Goal: Task Accomplishment & Management: Manage account settings

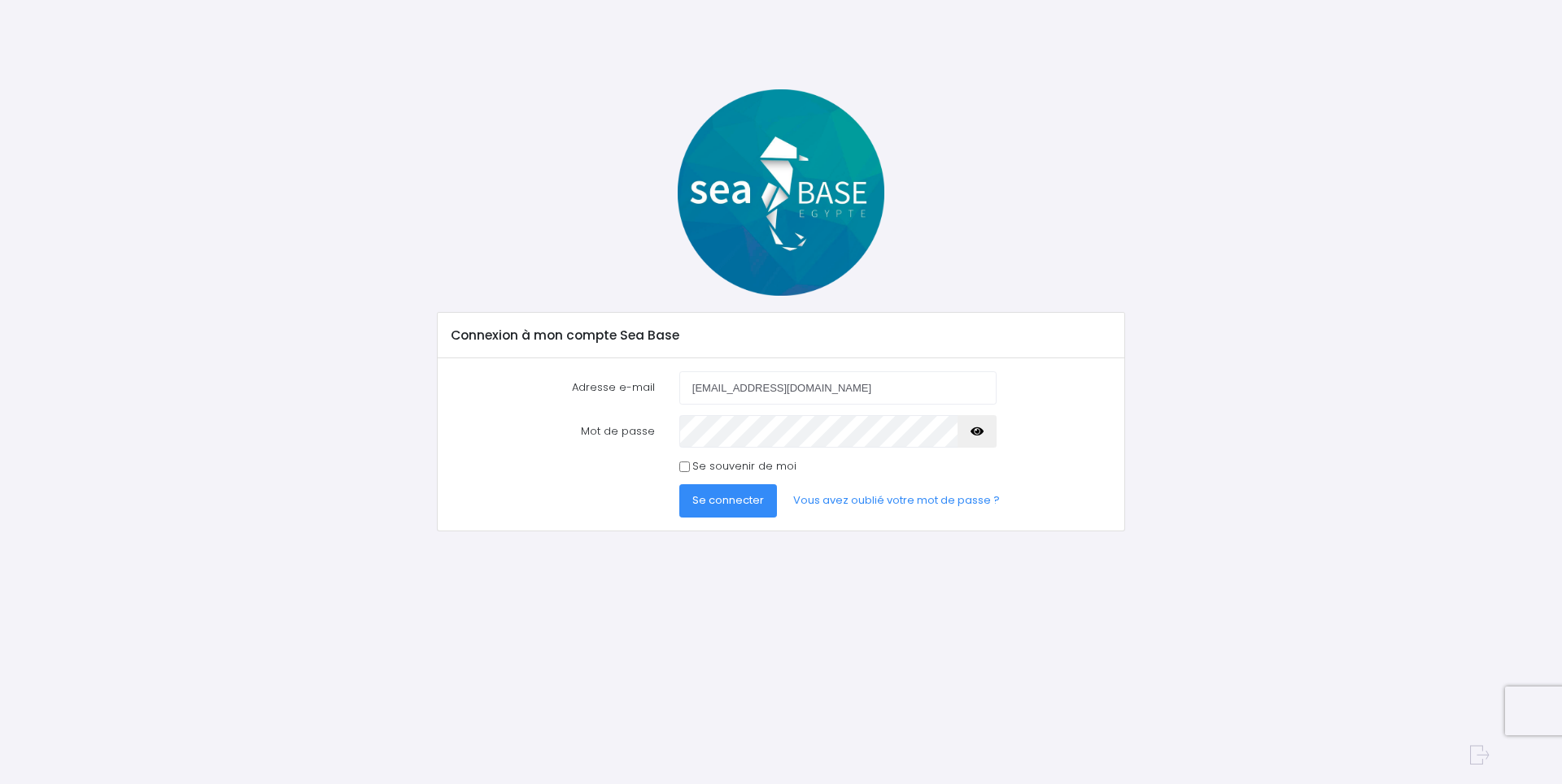
type input "[EMAIL_ADDRESS][DOMAIN_NAME]"
click at [679, 485] on button "Se connecter" at bounding box center [728, 501] width 98 height 32
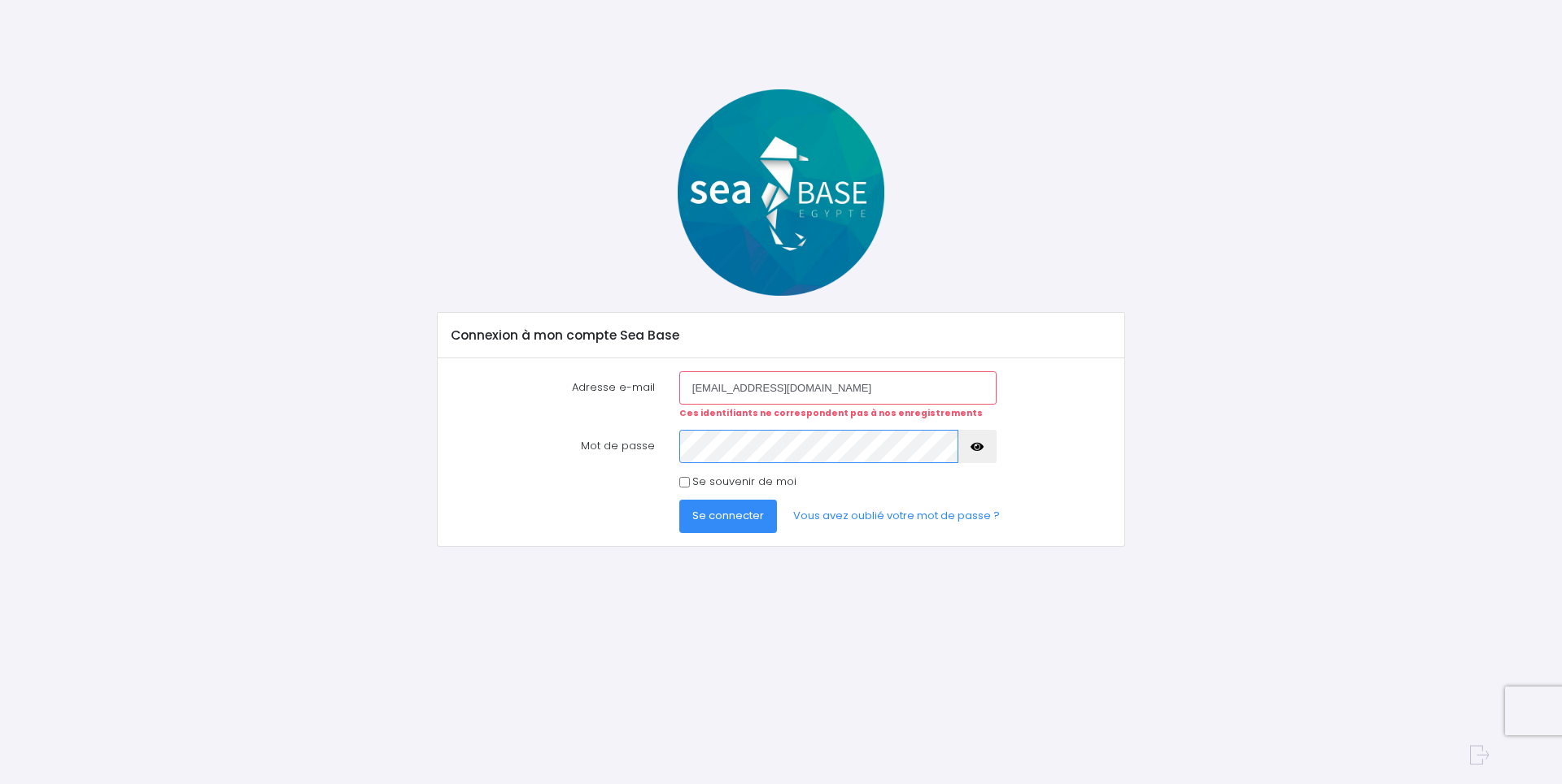
click at [679, 500] on button "Se connecter" at bounding box center [728, 515] width 98 height 32
click at [914, 521] on link "Vous avez oublié votre mot de passe ?" at bounding box center [896, 515] width 233 height 32
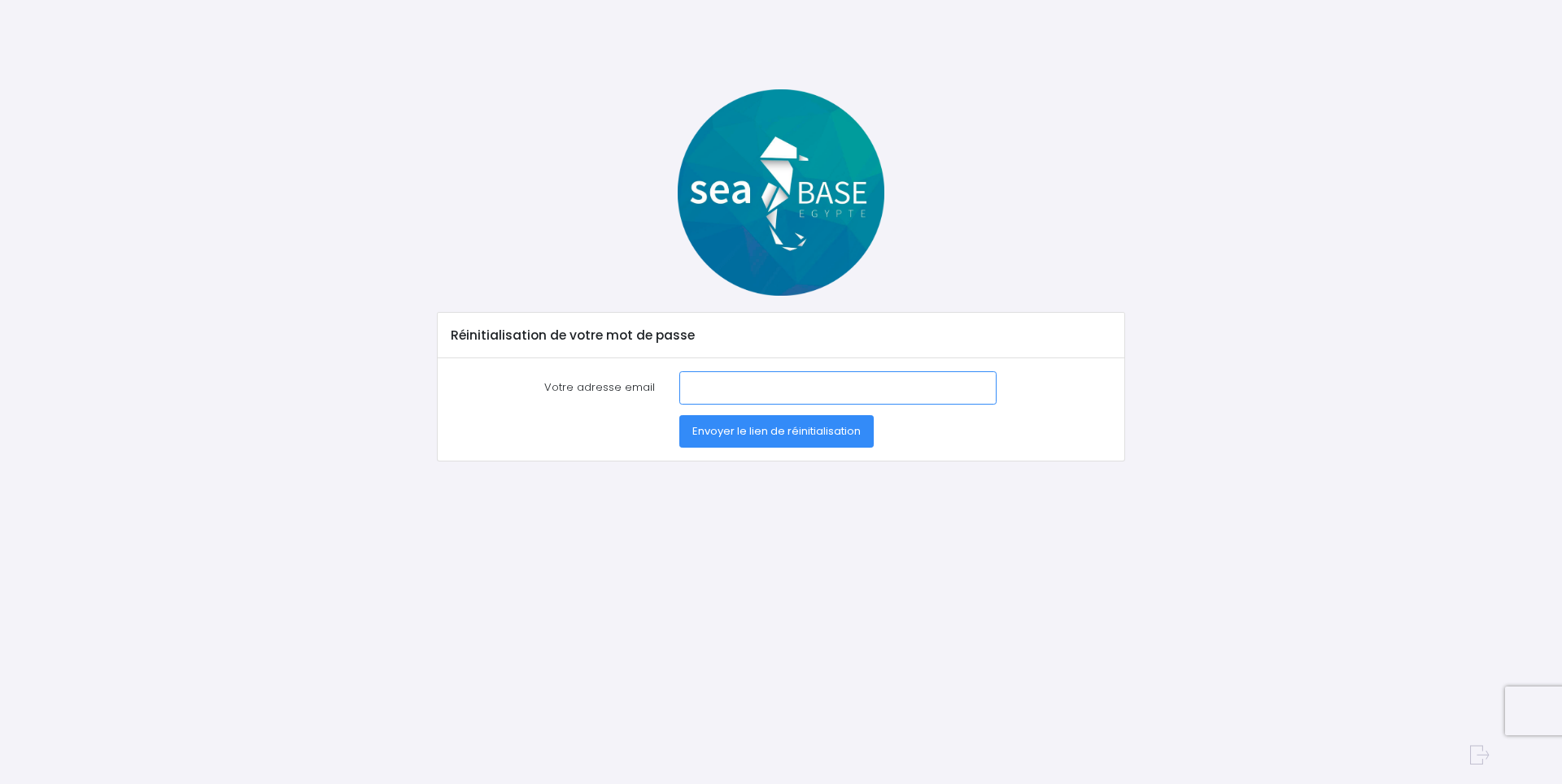
click at [826, 390] on input "Votre adresse email" at bounding box center [837, 387] width 317 height 32
type input "rigaudiere.philippe@wanadoo.fr"
click at [801, 434] on span "Envoyer le lien de réinitialisation" at bounding box center [777, 431] width 168 height 16
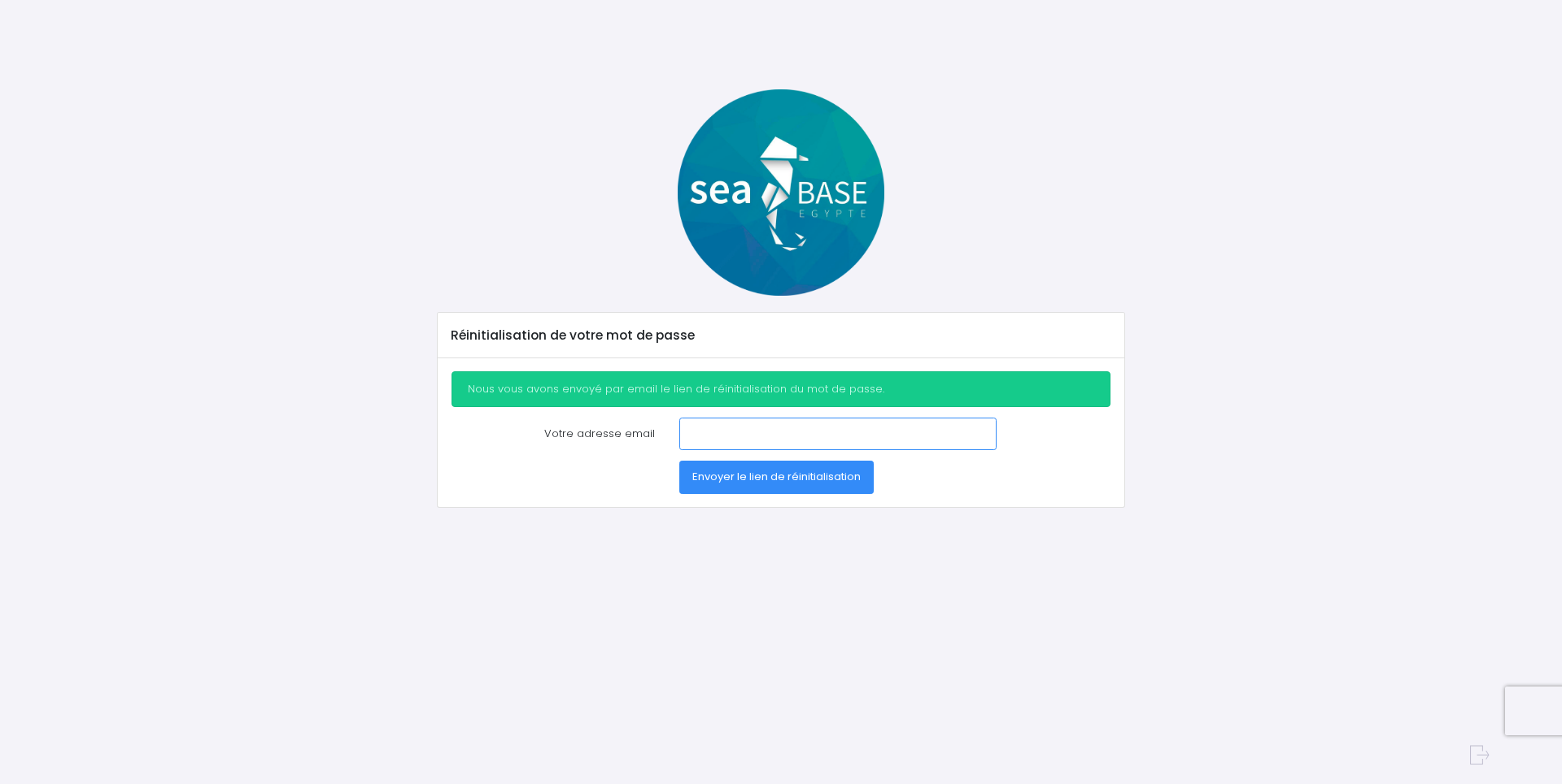
click at [801, 434] on input "Votre adresse email" at bounding box center [837, 433] width 317 height 32
type input "rigaudiere.philippe@wanadoo.fr"
click at [778, 476] on span "Envoyer le lien de réinitialisation" at bounding box center [777, 477] width 168 height 16
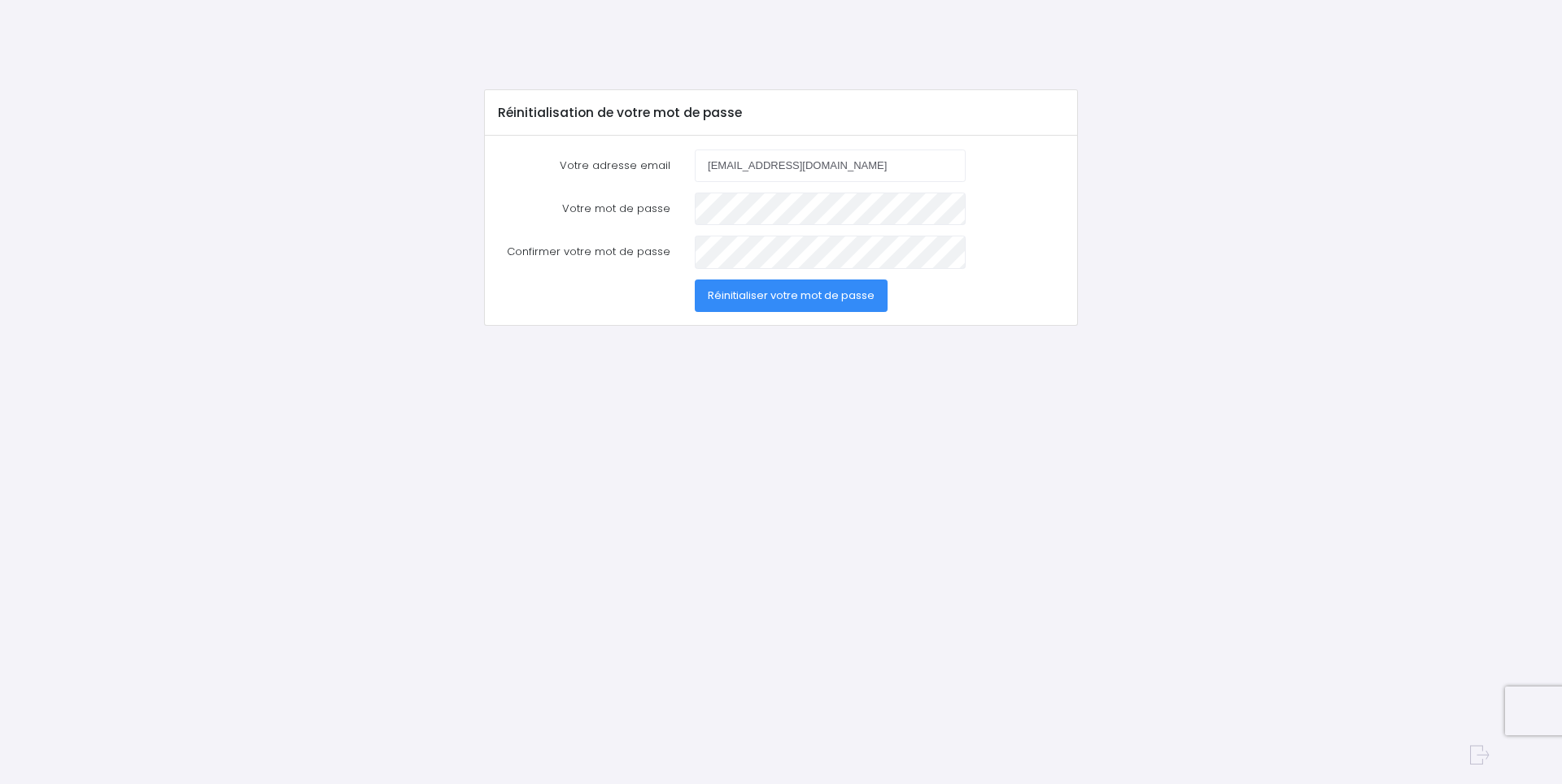
type input "[EMAIL_ADDRESS][DOMAIN_NAME]"
drag, startPoint x: 754, startPoint y: 416, endPoint x: 766, endPoint y: 320, distance: 96.7
click at [756, 405] on div "Réinitialisation de votre mot de passe Votre adresse email rigaudiere.philippe@…" at bounding box center [781, 408] width 927 height 638
click at [694, 280] on button "Réinitialiser votre mot de passe" at bounding box center [790, 295] width 193 height 32
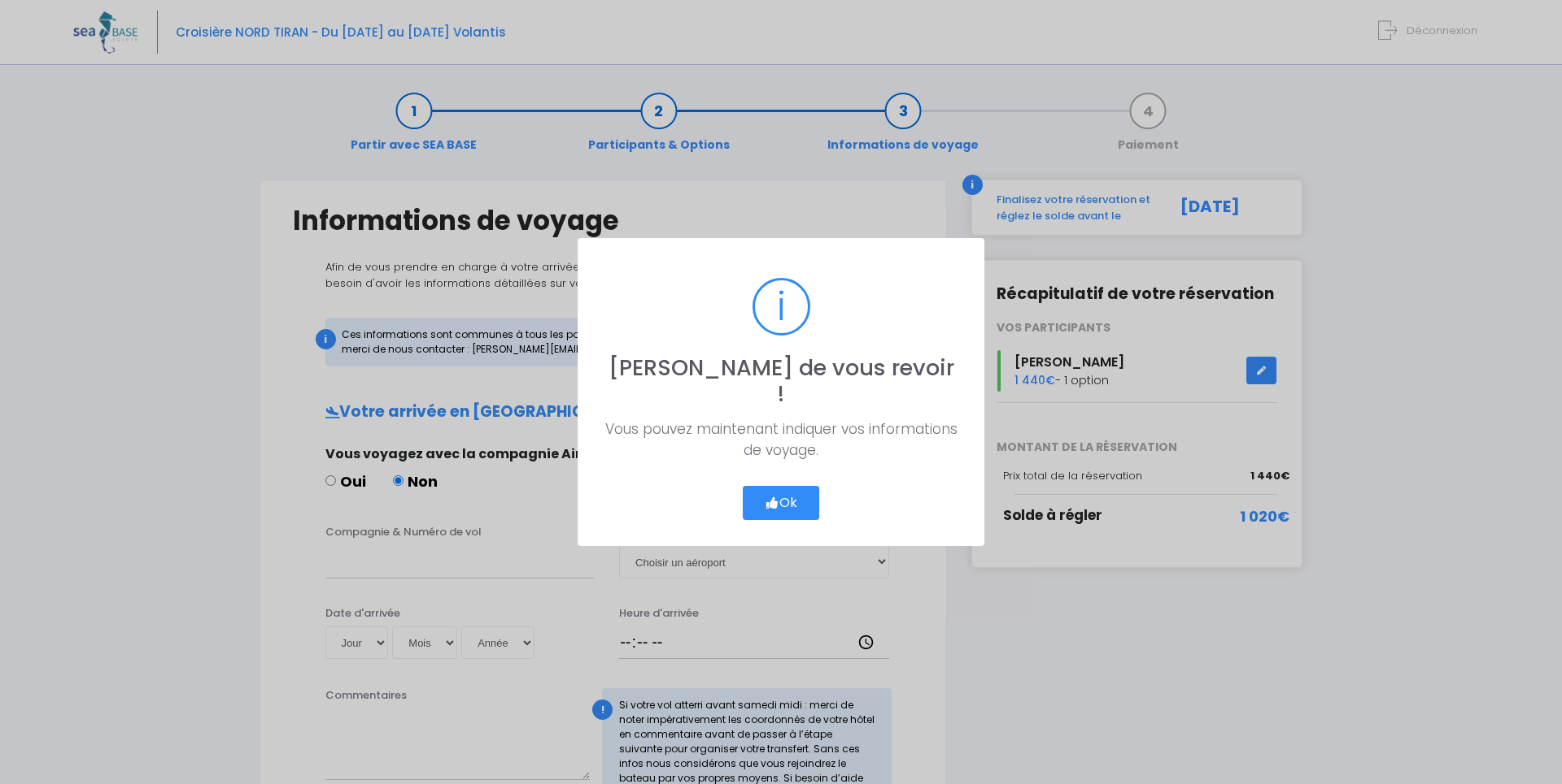
click at [777, 490] on button "Ok" at bounding box center [781, 502] width 76 height 34
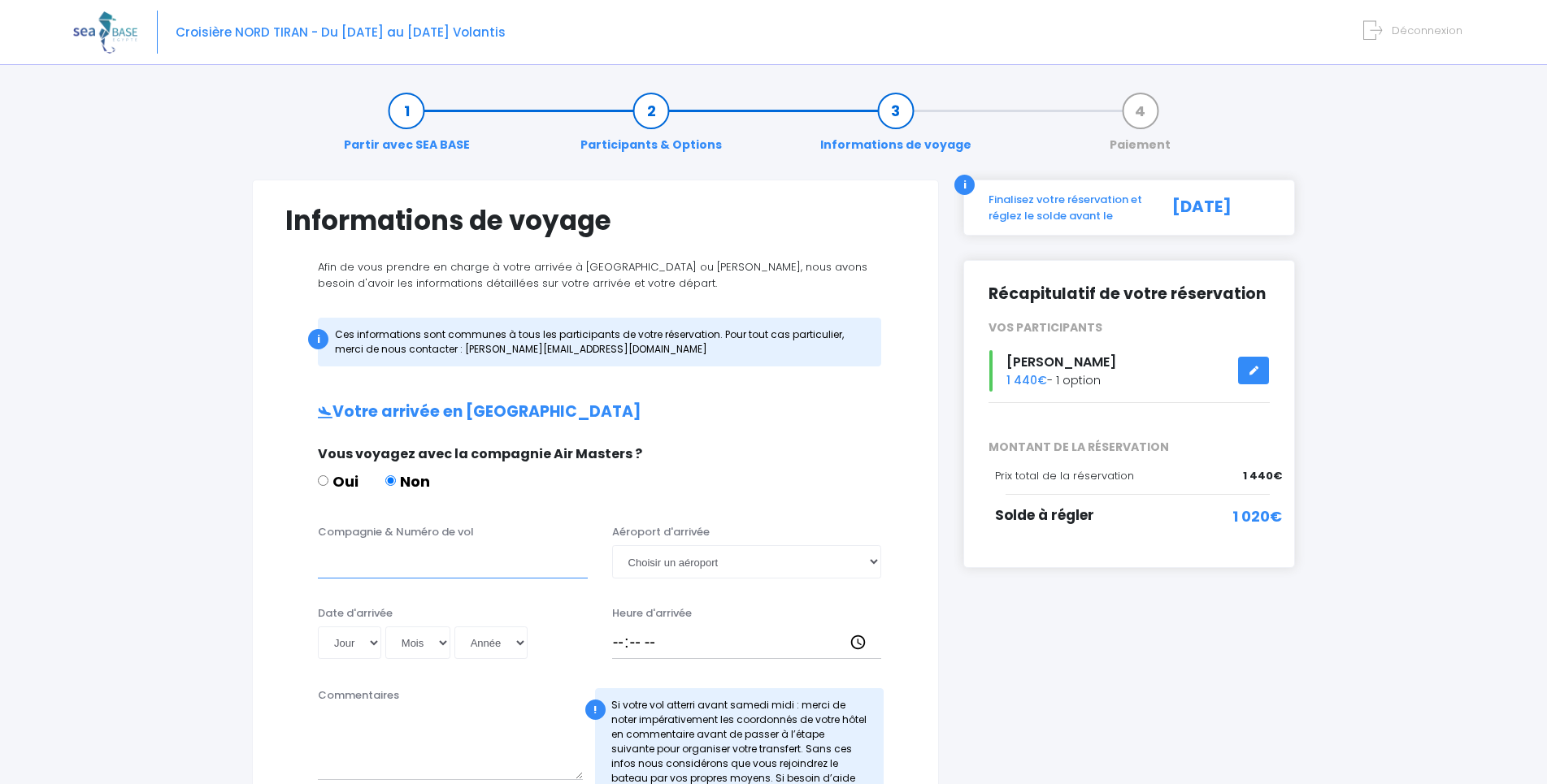
click at [508, 572] on input "Compagnie & Numéro de vol" at bounding box center [453, 561] width 270 height 32
click at [196, 422] on div "Partir avec SEA BASE Participants & Options Informations de voyage Paiement Inf…" at bounding box center [774, 752] width 1401 height 1353
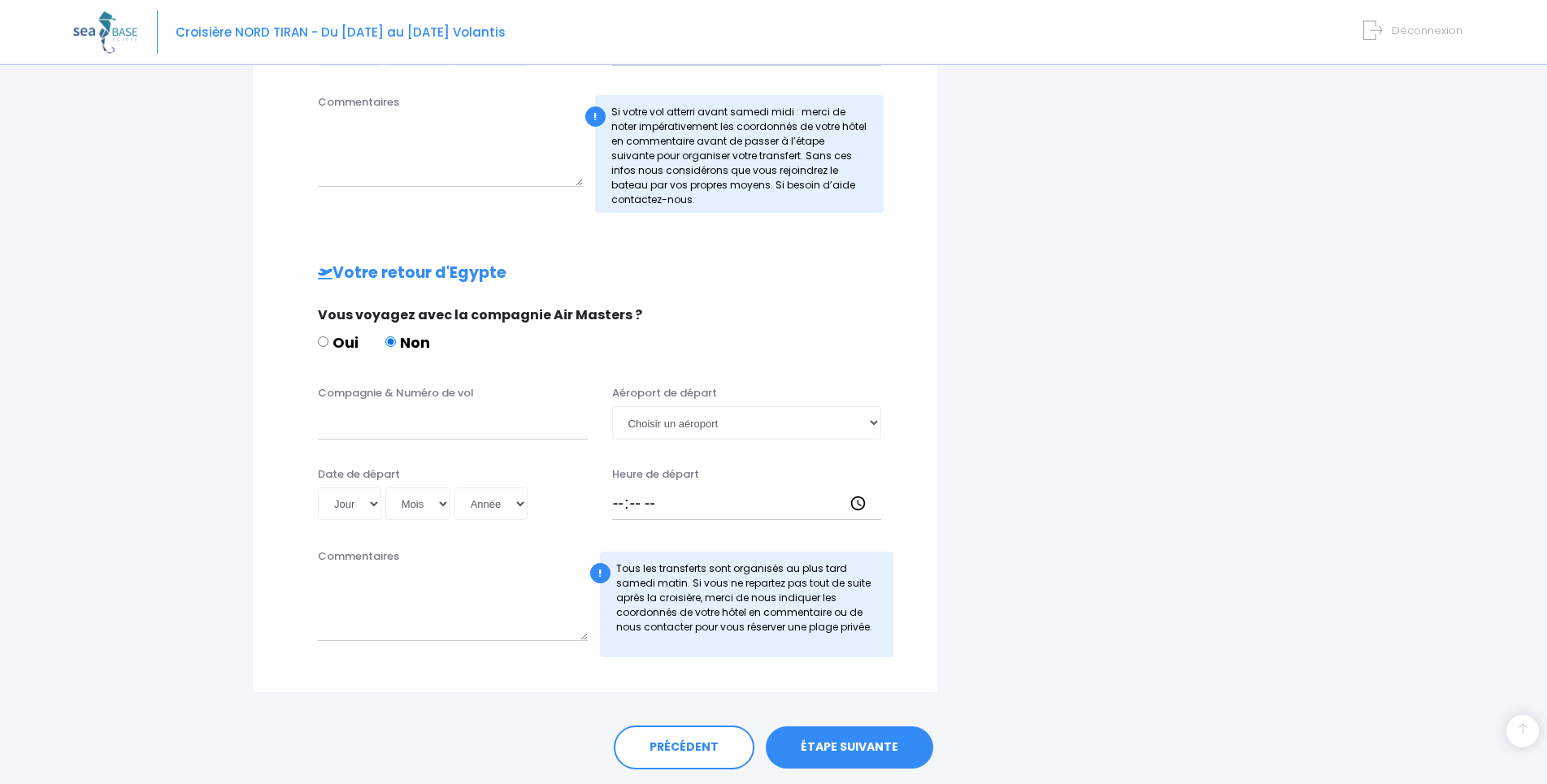
scroll to position [644, 0]
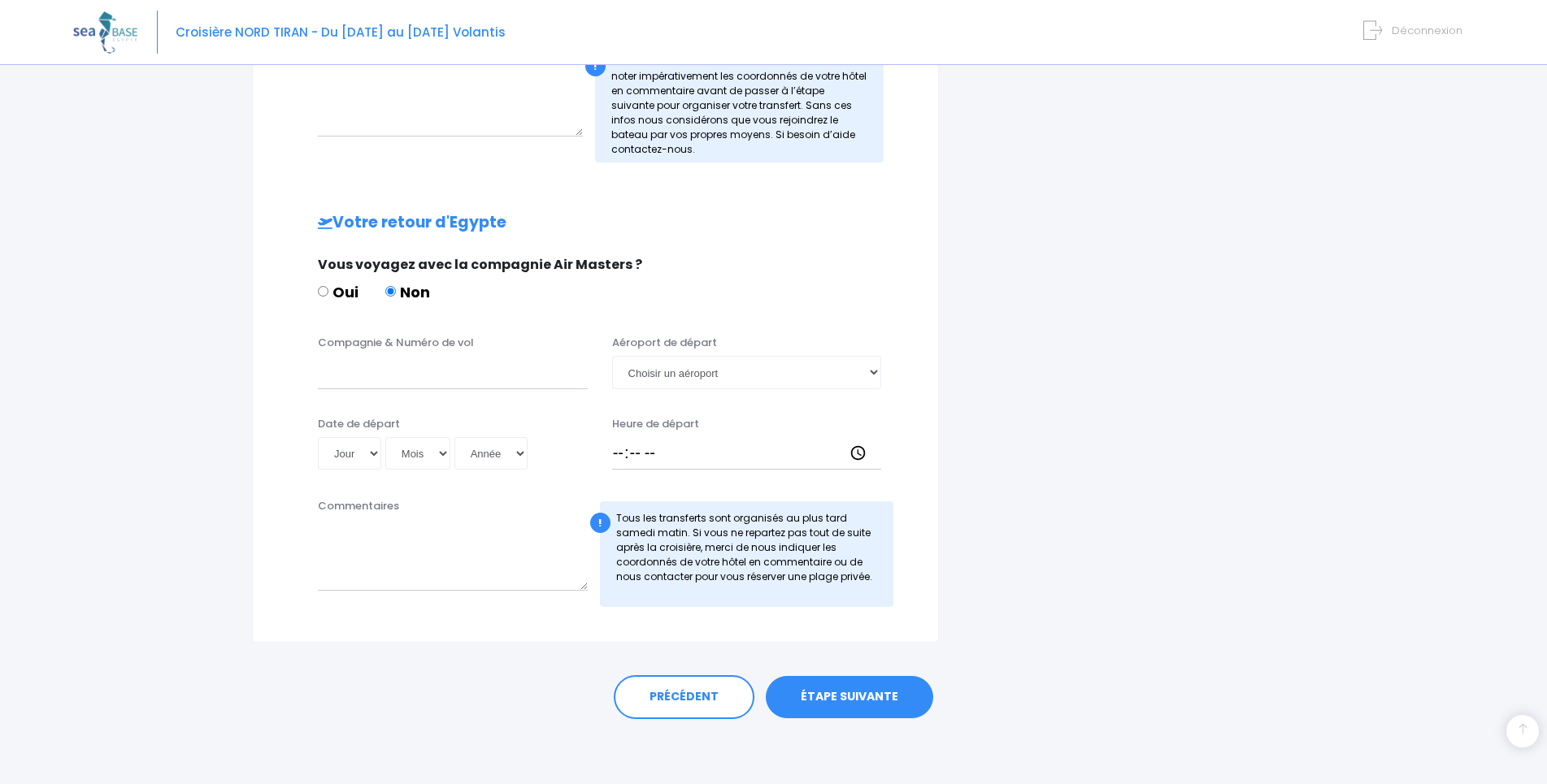
click at [794, 696] on link "ÉTAPE SUIVANTE" at bounding box center [849, 697] width 167 height 42
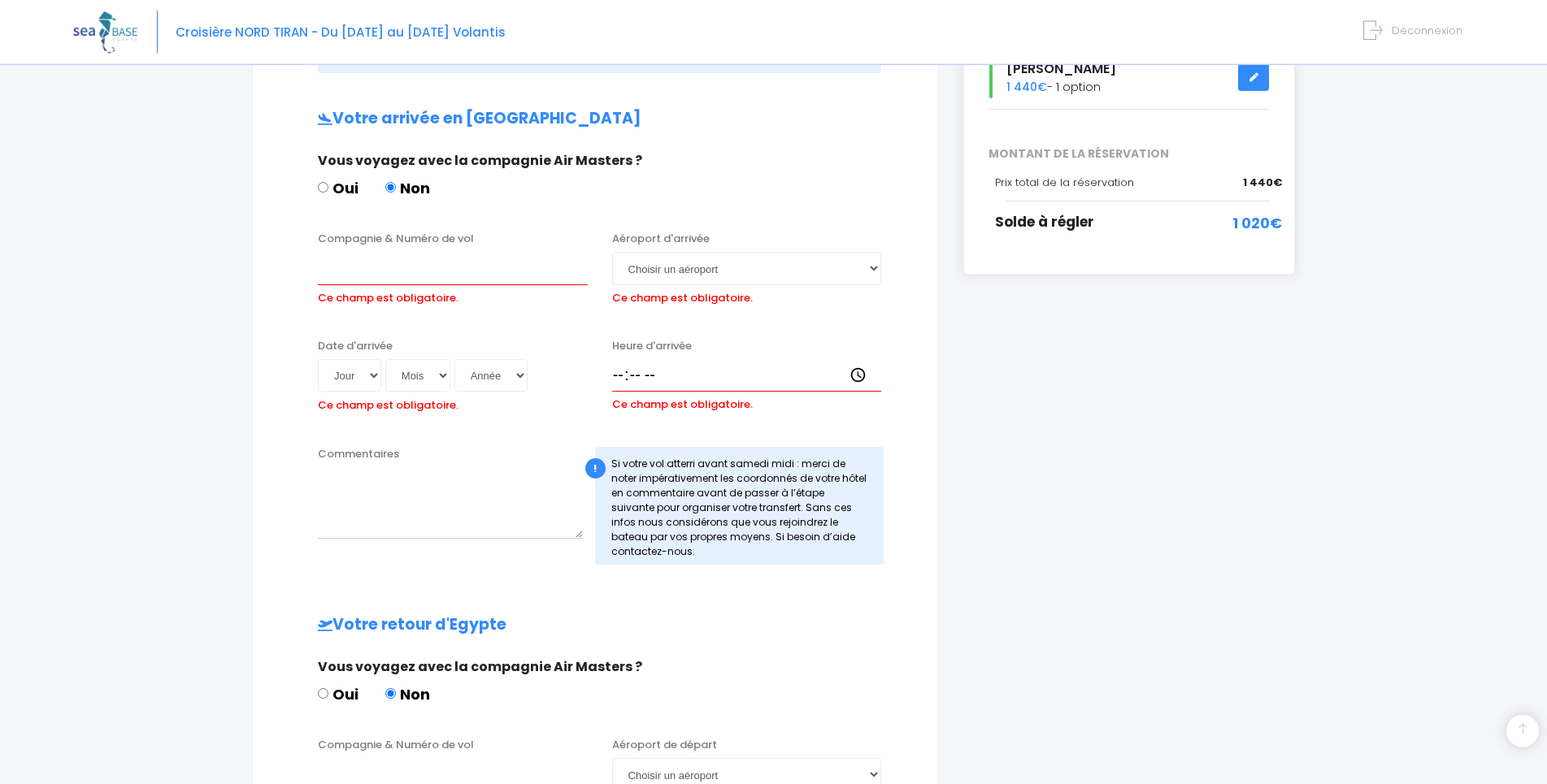
scroll to position [245, 0]
